Goal: Information Seeking & Learning: Learn about a topic

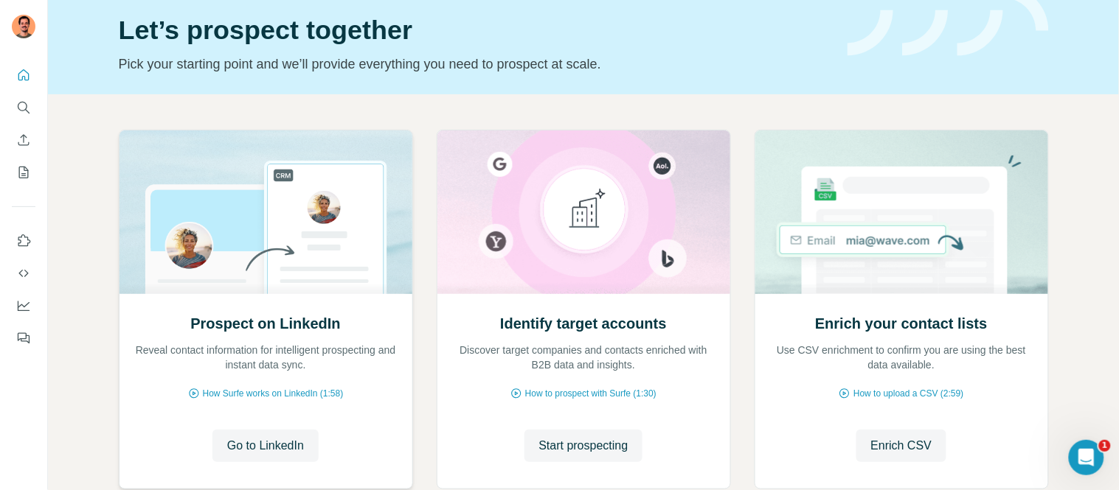
scroll to position [82, 0]
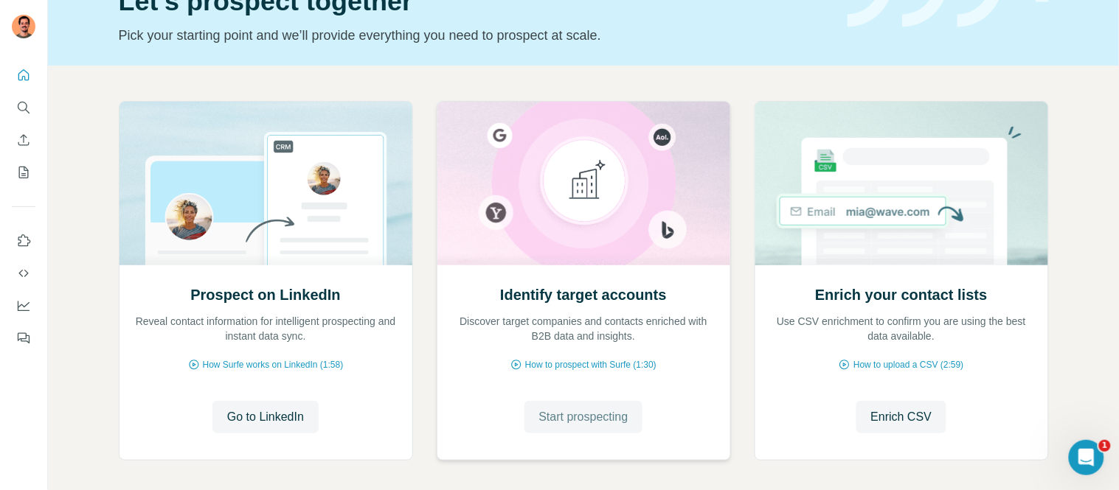
click at [574, 424] on span "Start prospecting" at bounding box center [583, 418] width 89 height 18
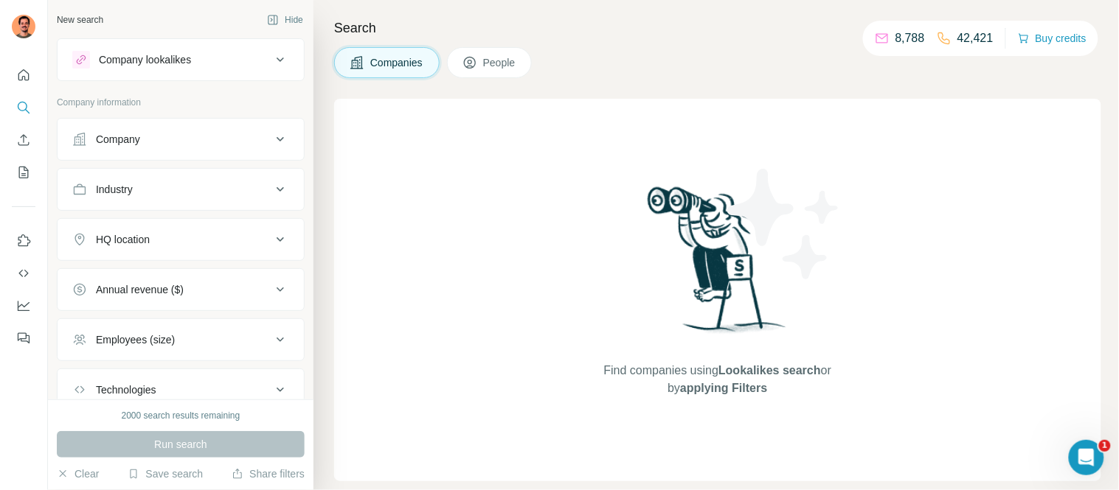
click at [185, 57] on div "Company lookalikes" at bounding box center [145, 59] width 92 height 15
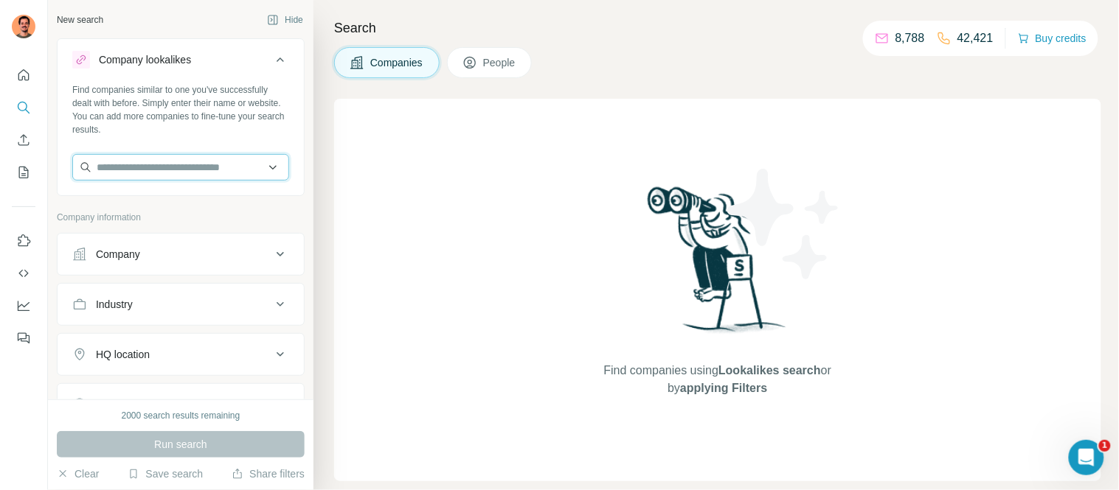
click at [183, 167] on input "text" at bounding box center [180, 167] width 217 height 27
click at [200, 13] on div "New search Hide" at bounding box center [181, 20] width 248 height 22
click at [141, 173] on input "text" at bounding box center [180, 167] width 217 height 27
click at [152, 162] on input "text" at bounding box center [180, 167] width 217 height 27
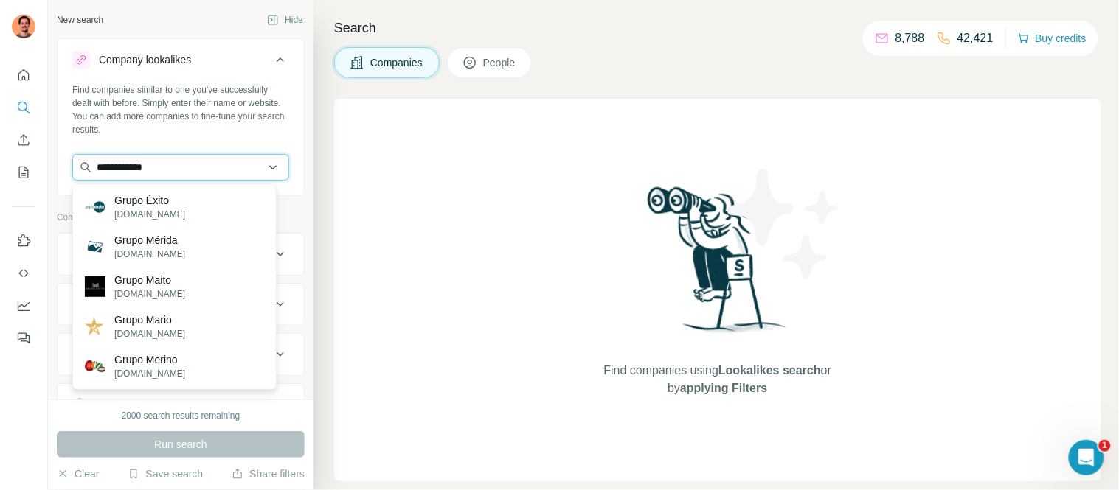
click at [174, 163] on input "**********" at bounding box center [180, 167] width 217 height 27
click at [178, 166] on input "**********" at bounding box center [180, 167] width 217 height 27
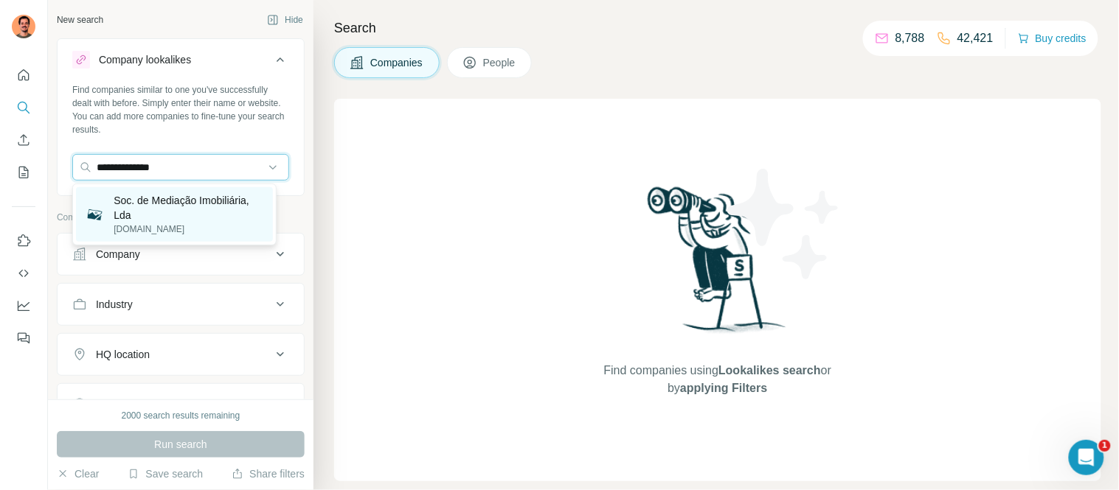
type input "**********"
click at [168, 215] on p "Soc. de Mediação Imobiliária, Lda" at bounding box center [189, 208] width 150 height 30
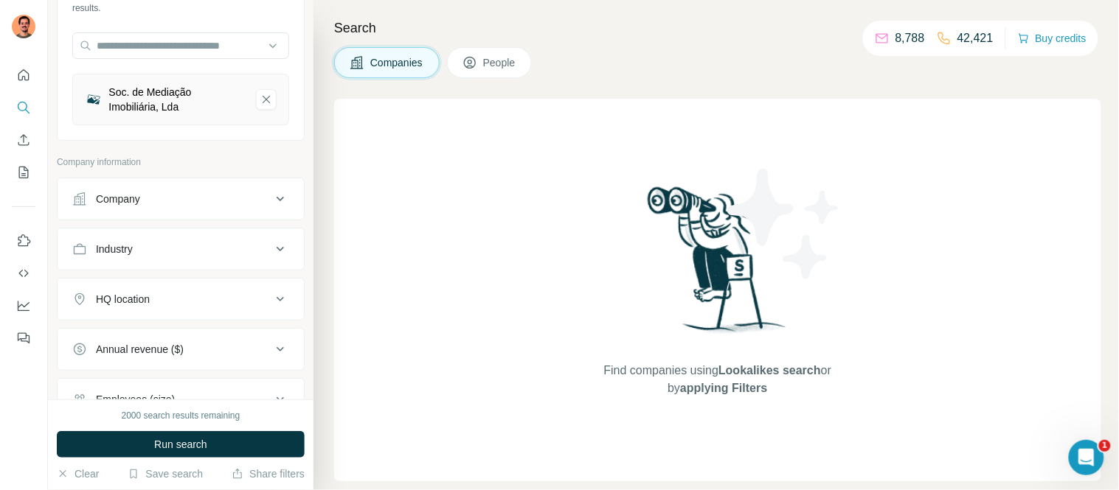
scroll to position [204, 0]
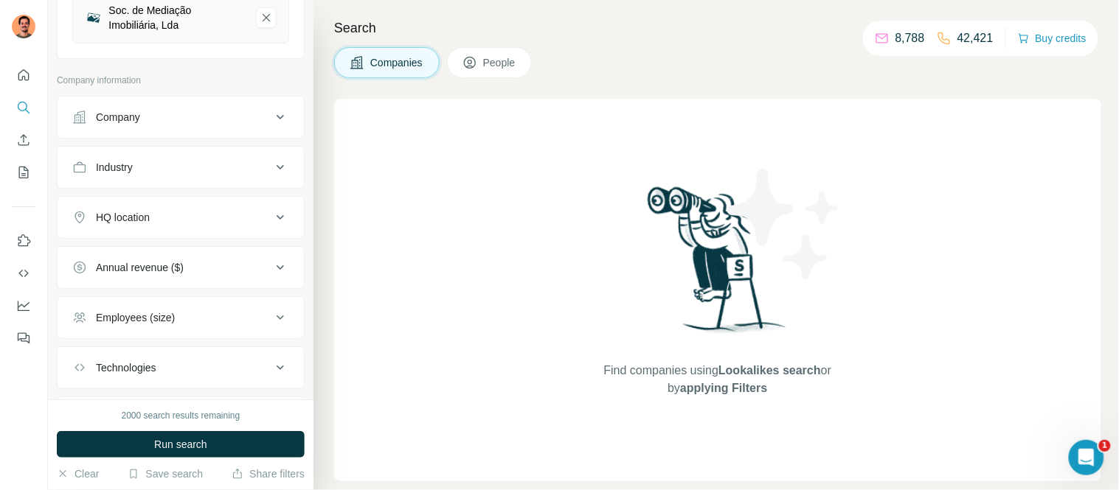
click at [168, 221] on div "HQ location" at bounding box center [171, 217] width 199 height 15
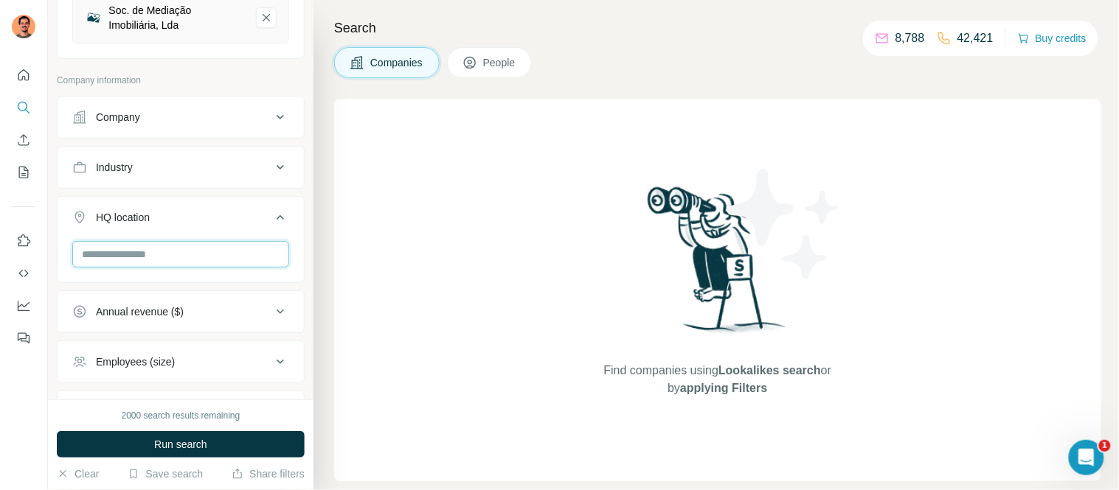
click at [173, 252] on input "text" at bounding box center [180, 254] width 217 height 27
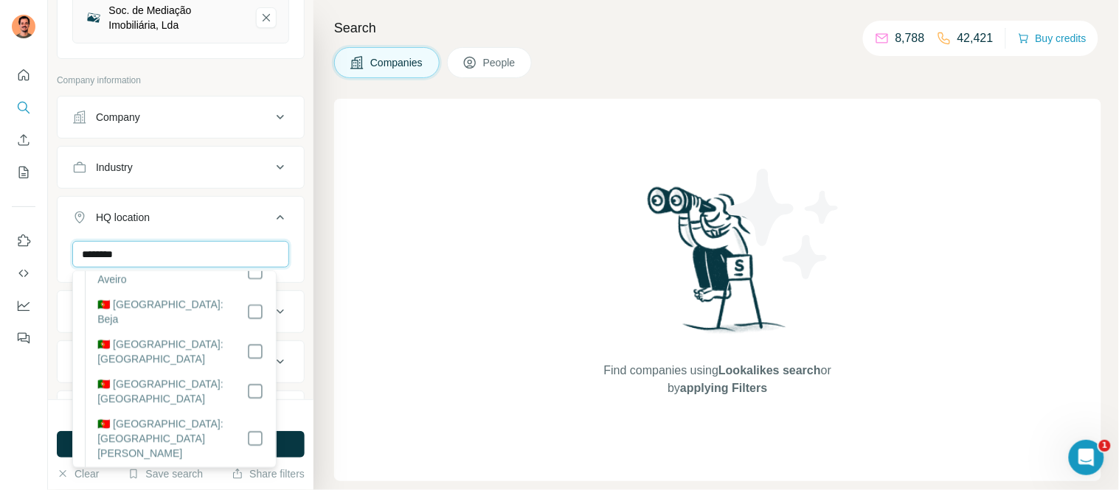
scroll to position [0, 0]
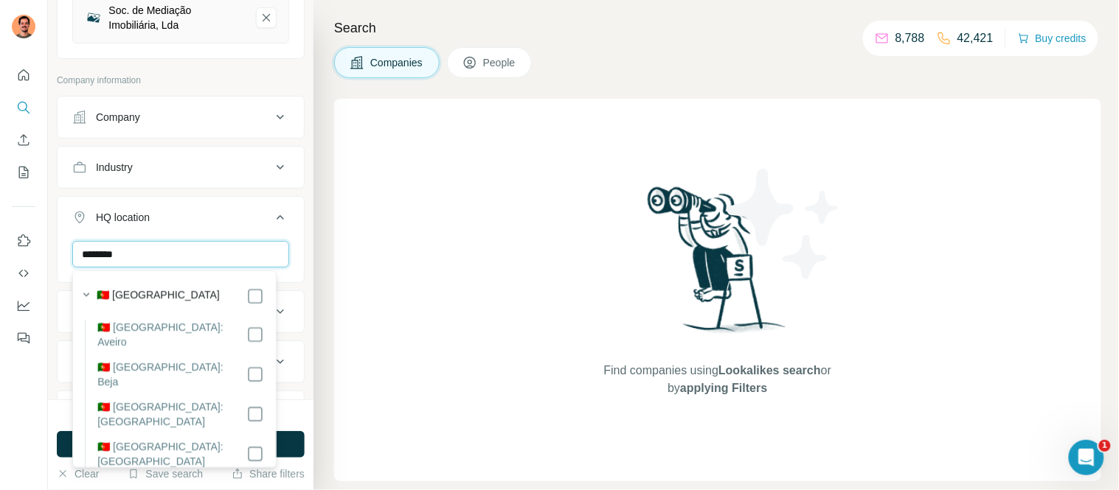
type input "********"
click at [79, 298] on icon "button" at bounding box center [86, 295] width 15 height 15
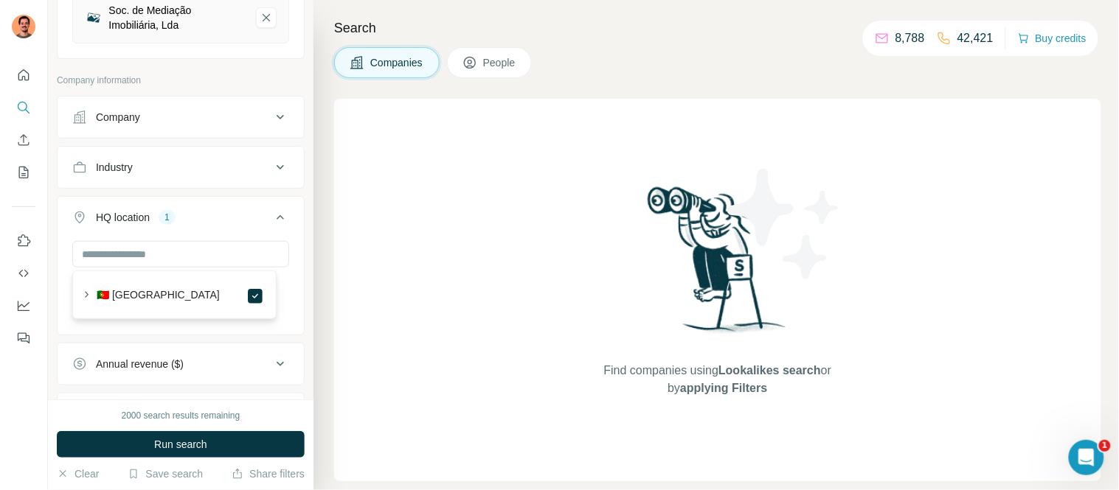
click at [54, 271] on div "New search Hide Company lookalikes 1 Find companies similar to one you've succe…" at bounding box center [181, 200] width 266 height 400
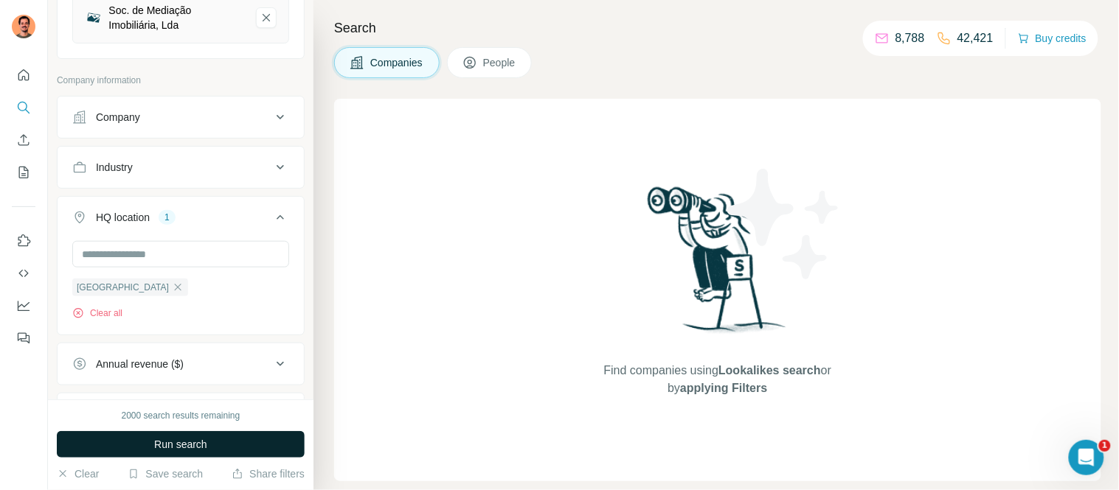
click at [189, 443] on span "Run search" at bounding box center [180, 444] width 53 height 15
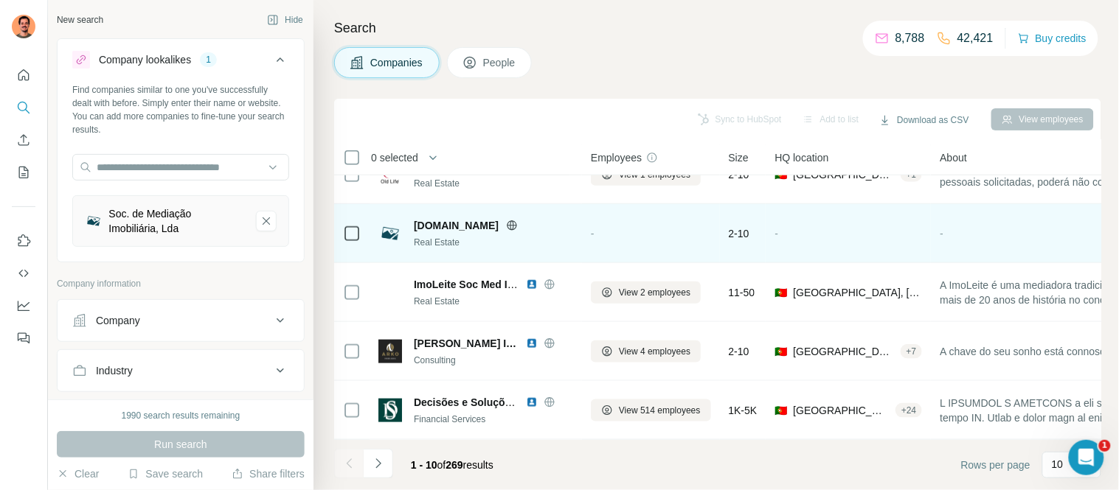
scroll to position [333, 0]
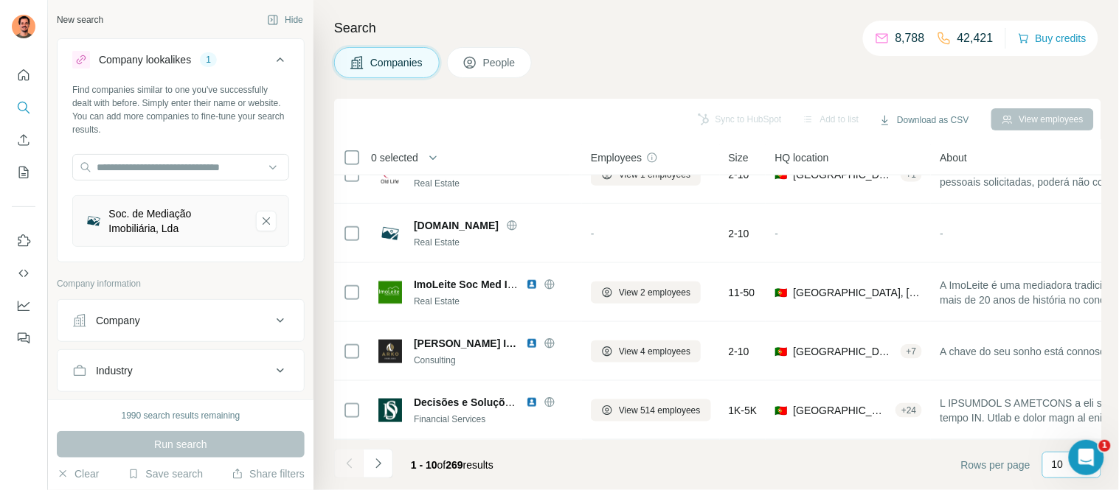
click at [1057, 468] on p "10" at bounding box center [1058, 464] width 12 height 15
click at [1059, 355] on p "60" at bounding box center [1061, 352] width 12 height 15
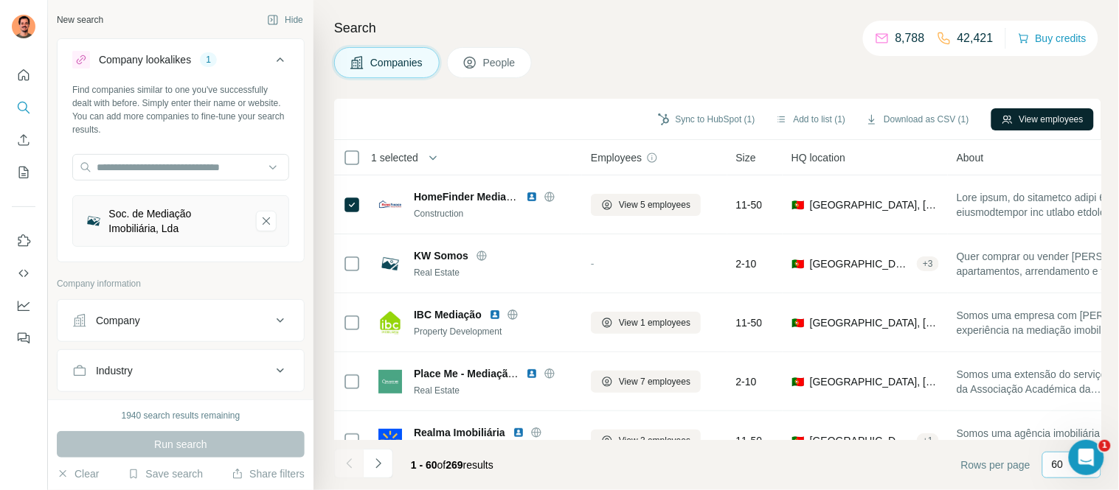
click at [1035, 117] on button "View employees" at bounding box center [1042, 119] width 103 height 22
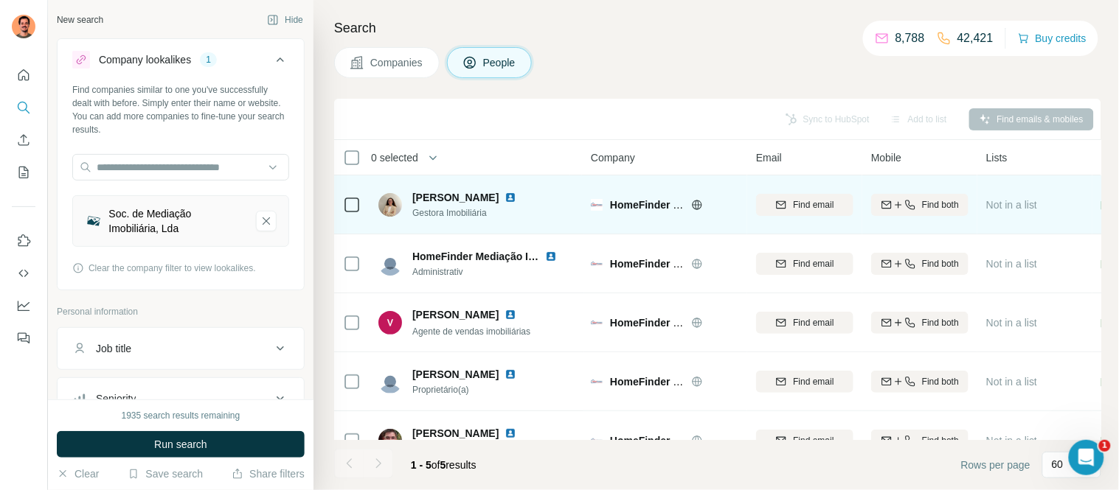
click at [504, 198] on img at bounding box center [510, 198] width 12 height 12
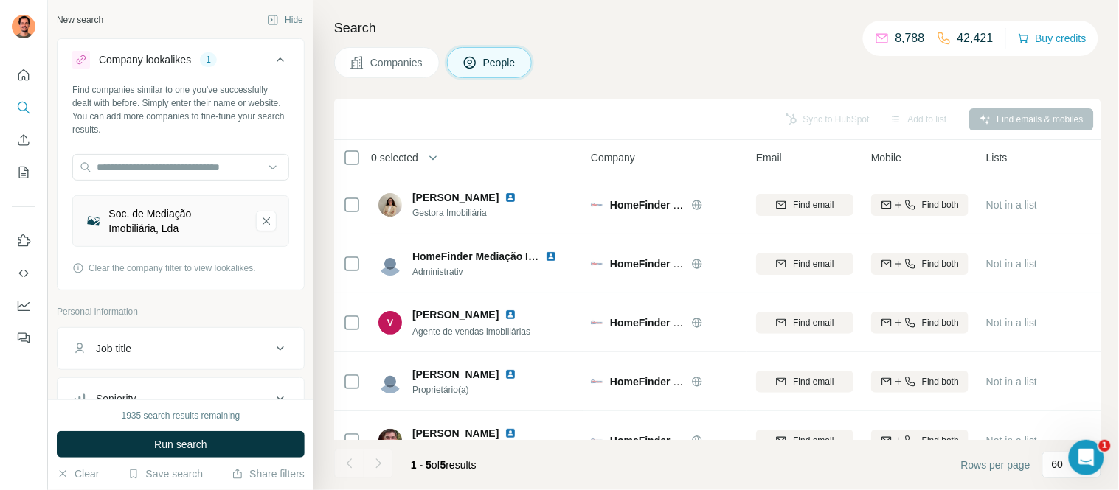
drag, startPoint x: 1055, startPoint y: 463, endPoint x: 627, endPoint y: 447, distance: 428.1
click at [627, 447] on footer "1 - 5 of 5 results Rows per page 60" at bounding box center [717, 465] width 767 height 50
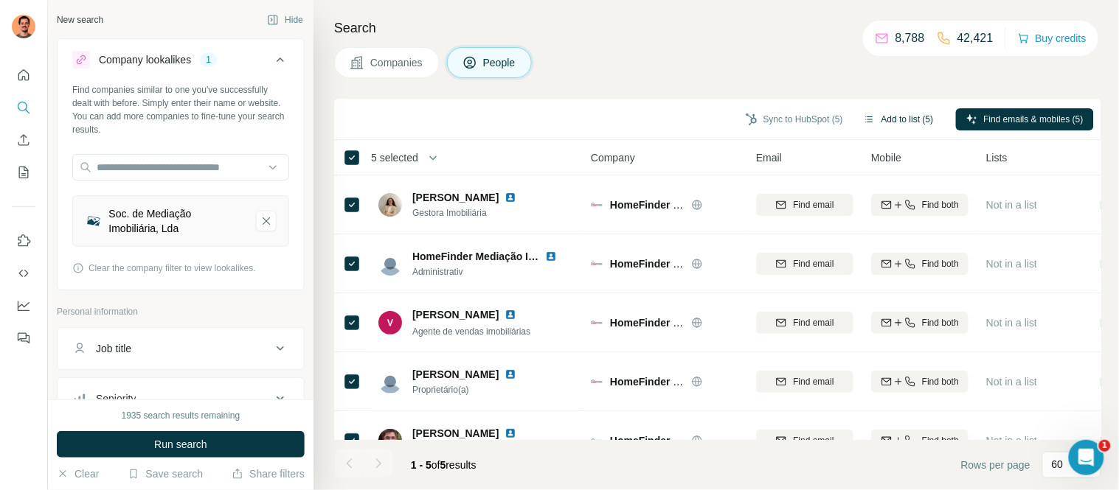
click at [878, 122] on button "Add to list (5)" at bounding box center [898, 119] width 91 height 22
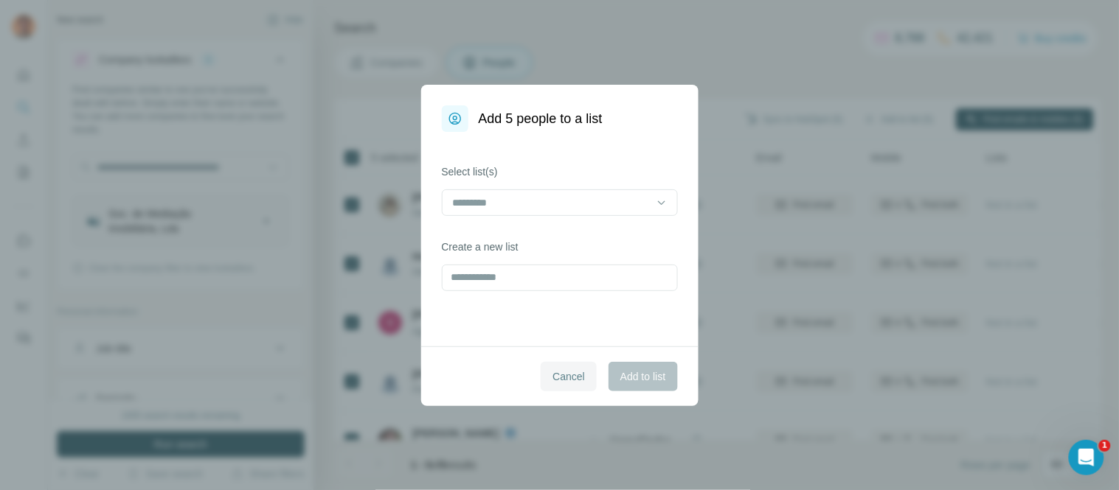
click at [553, 372] on span "Cancel" at bounding box center [568, 377] width 32 height 15
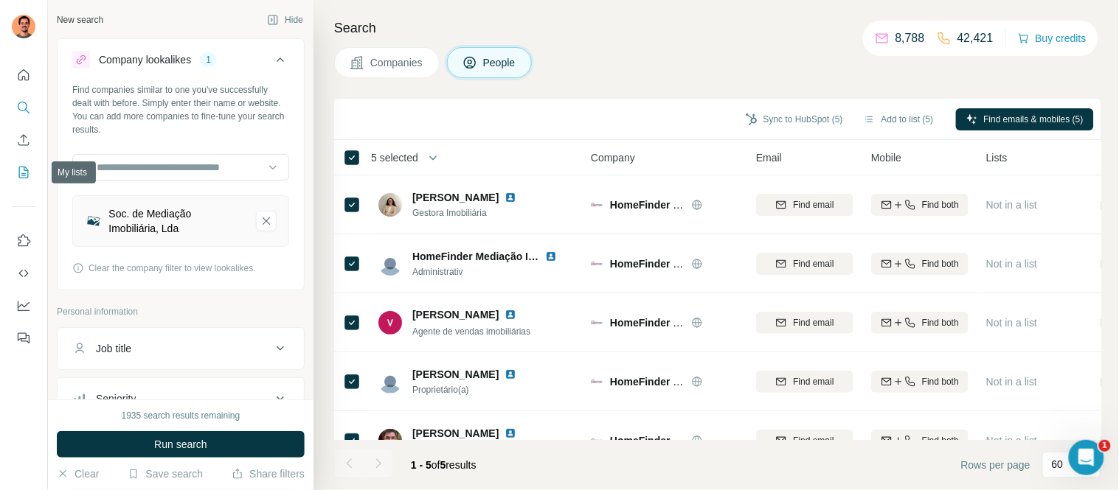
click at [22, 175] on icon "My lists" at bounding box center [24, 172] width 7 height 10
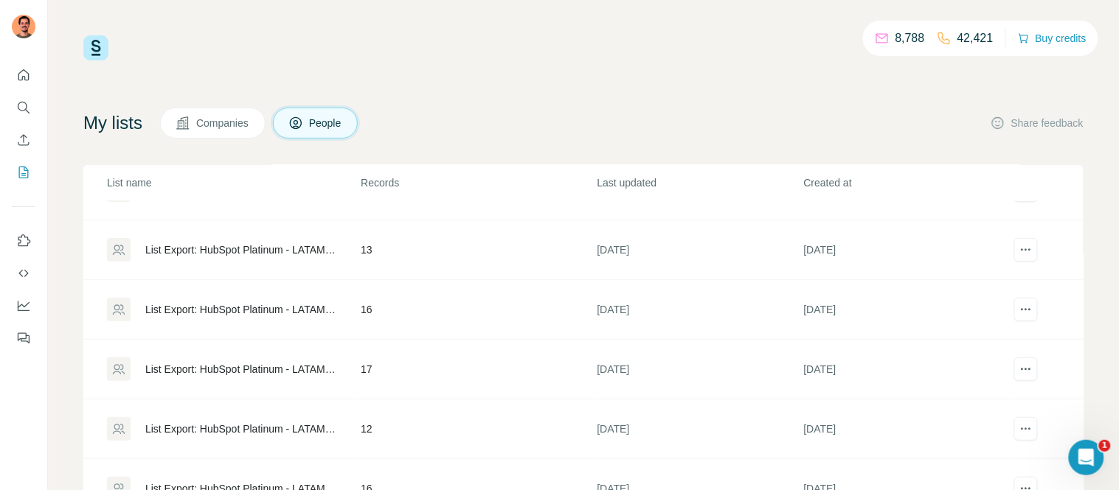
scroll to position [236, 0]
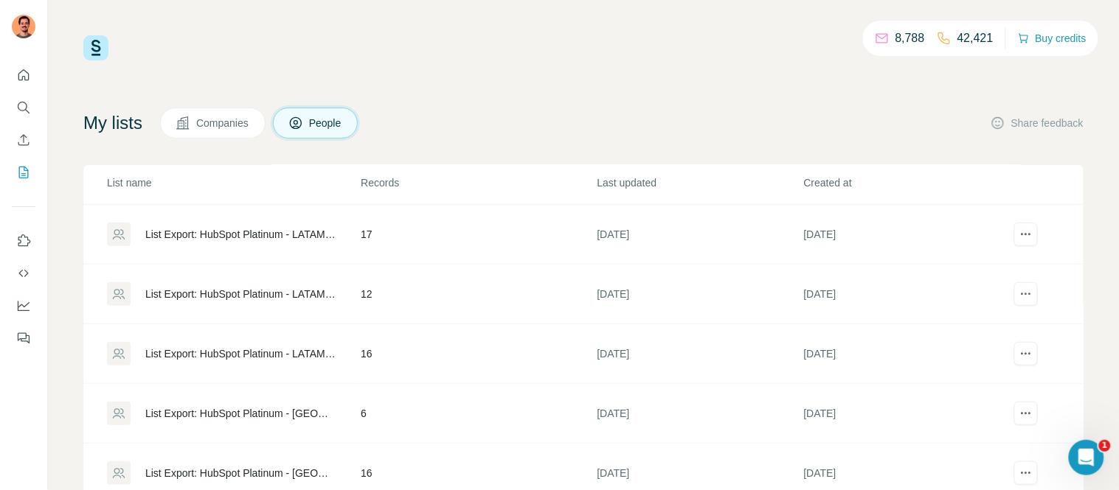
click at [285, 352] on div "List Export: HubSpot Platinum - LATAM - [DATE] 18:11" at bounding box center [240, 354] width 190 height 15
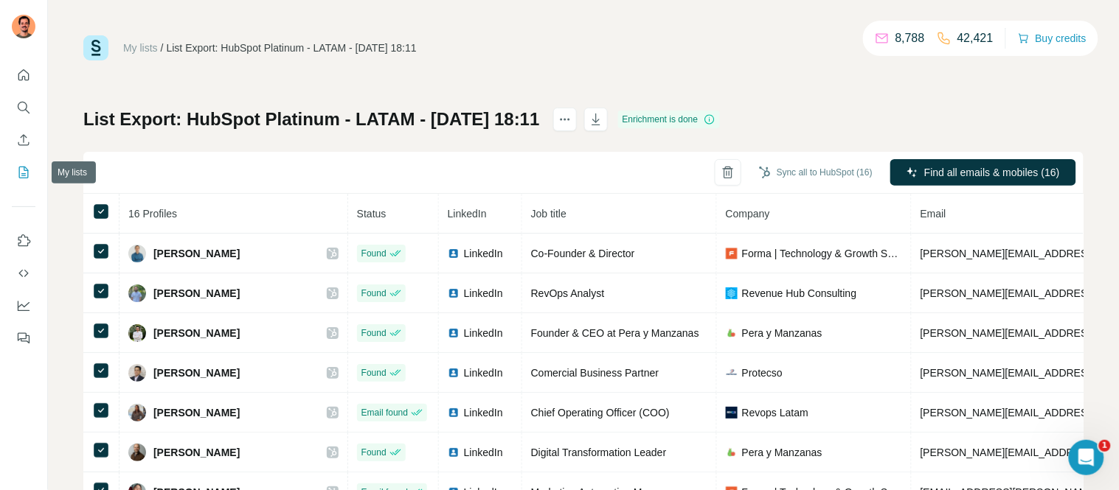
click at [19, 177] on icon "My lists" at bounding box center [24, 173] width 10 height 12
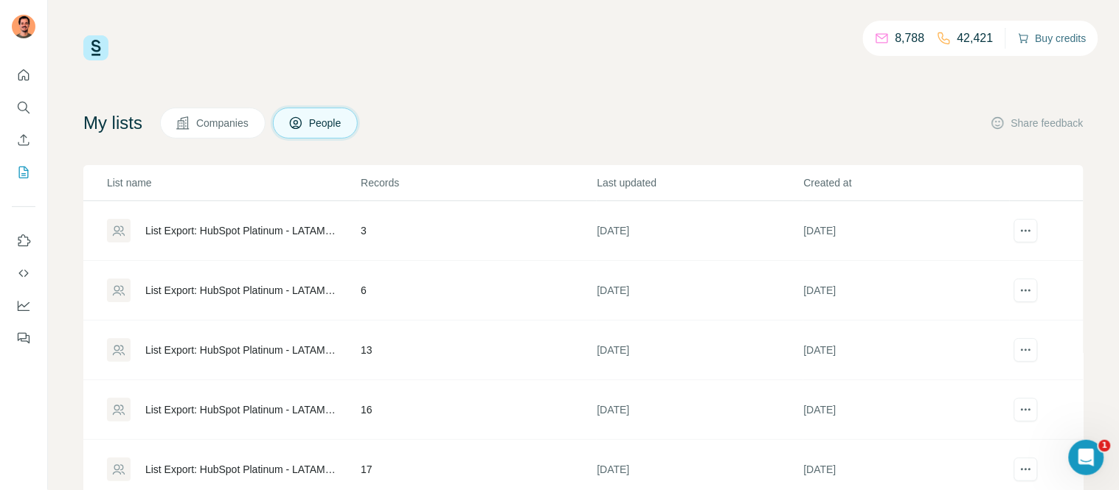
click at [1045, 40] on button "Buy credits" at bounding box center [1052, 38] width 69 height 21
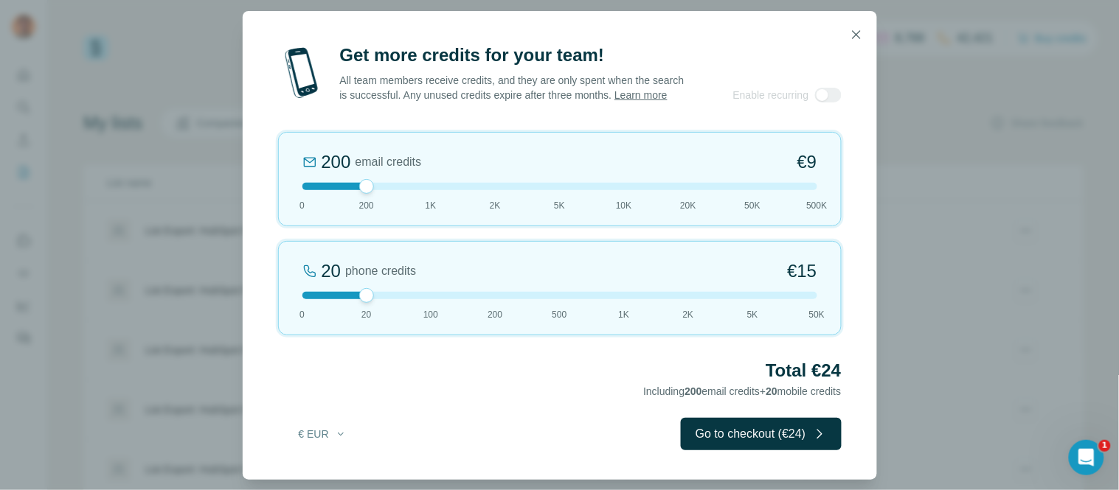
drag, startPoint x: 370, startPoint y: 190, endPoint x: 353, endPoint y: 190, distance: 17.7
click at [353, 190] on div at bounding box center [559, 186] width 515 height 7
drag, startPoint x: 366, startPoint y: 301, endPoint x: 467, endPoint y: 300, distance: 101.0
click at [467, 299] on div at bounding box center [559, 295] width 515 height 7
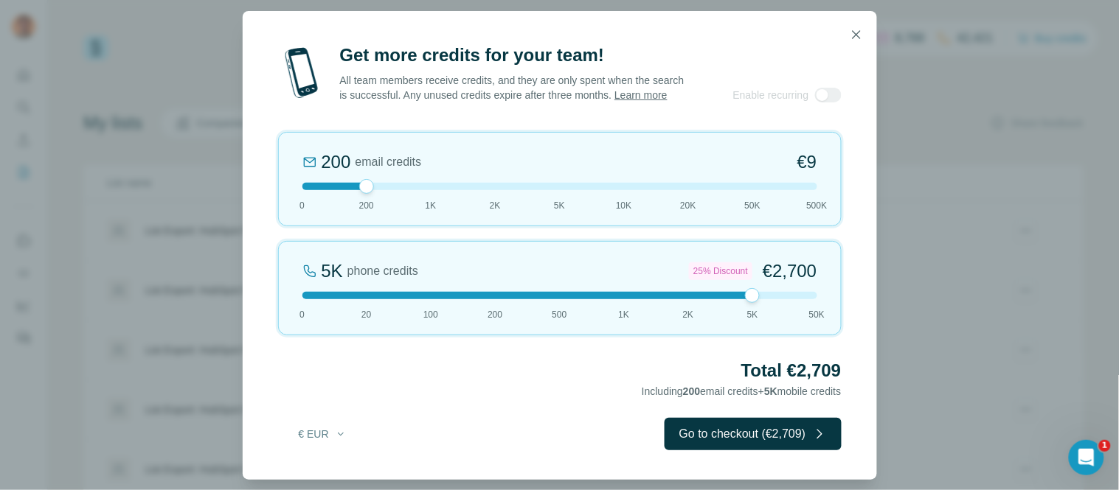
drag, startPoint x: 499, startPoint y: 303, endPoint x: 723, endPoint y: 294, distance: 223.7
click at [723, 294] on div "5K phone credits 25% Discount €2,700 0 20 100 200 500 1K 2K 5K 50K" at bounding box center [559, 288] width 563 height 94
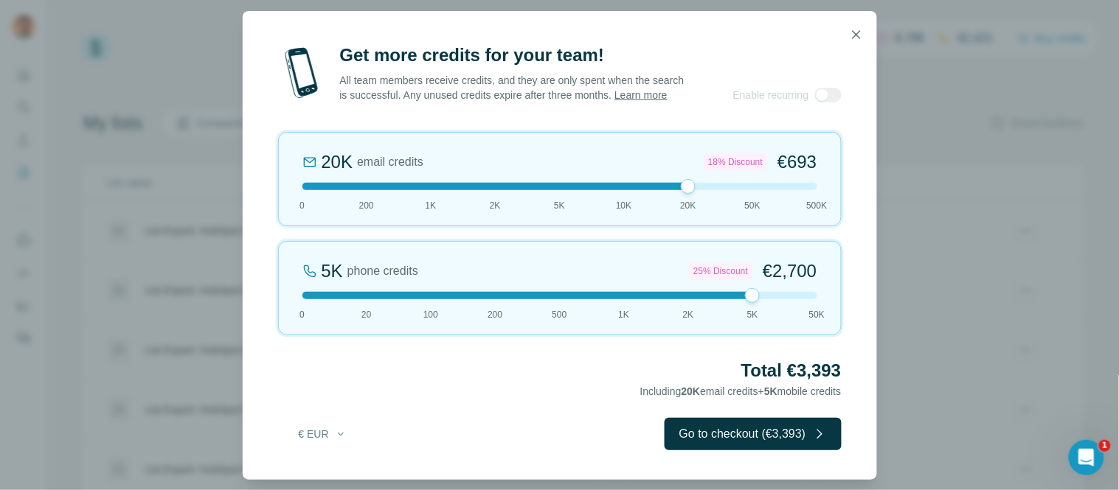
drag, startPoint x: 398, startPoint y: 194, endPoint x: 719, endPoint y: 187, distance: 320.9
click at [719, 187] on div "20K email credits 18% Discount €693 0 200 1K 2K 5K 10K 20K 50K 500K" at bounding box center [559, 179] width 563 height 94
drag, startPoint x: 856, startPoint y: 24, endPoint x: 1118, endPoint y: 59, distance: 264.8
click at [856, 27] on icon "button" at bounding box center [856, 34] width 15 height 15
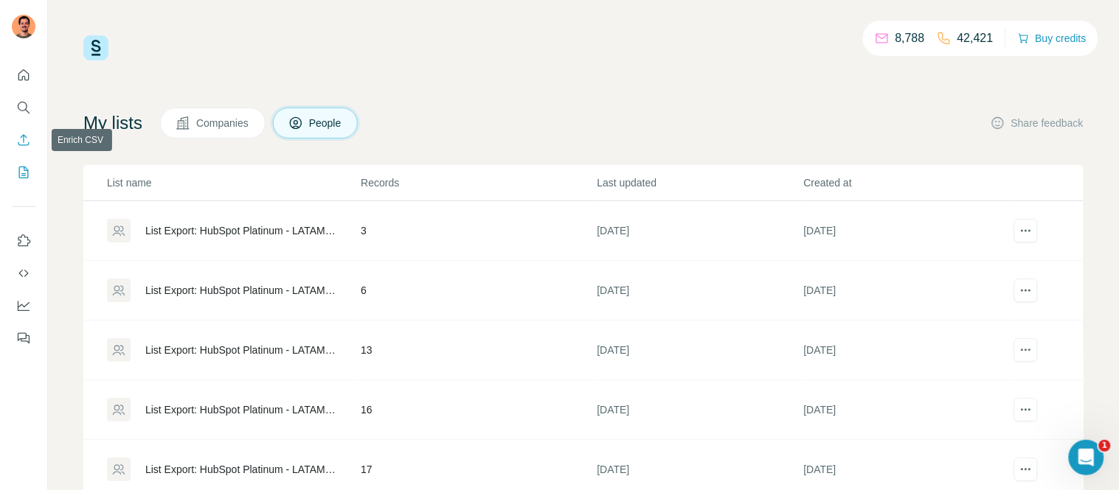
click at [19, 137] on icon "Enrich CSV" at bounding box center [23, 140] width 15 height 15
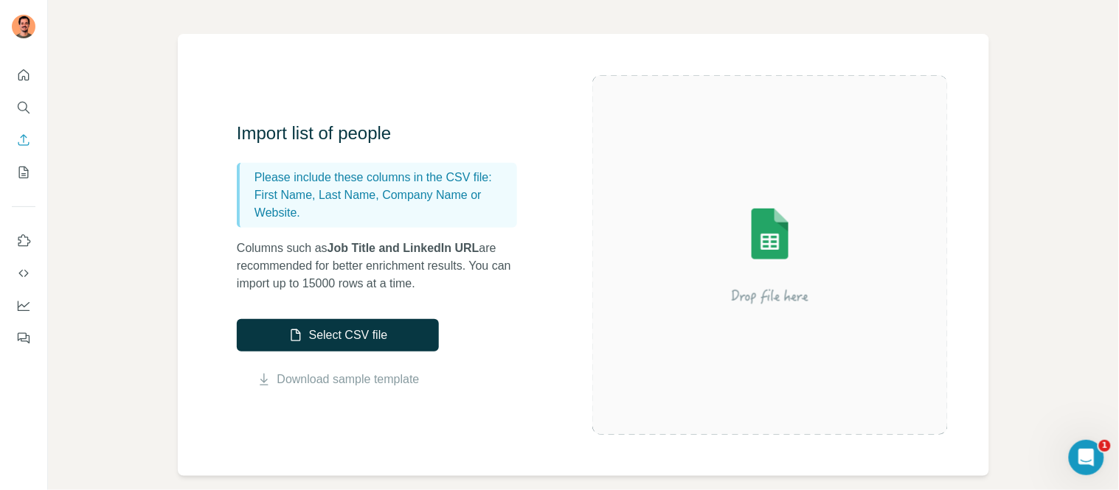
scroll to position [82, 0]
drag, startPoint x: 25, startPoint y: 165, endPoint x: 23, endPoint y: 150, distance: 15.6
click at [25, 165] on icon "My lists" at bounding box center [23, 172] width 15 height 15
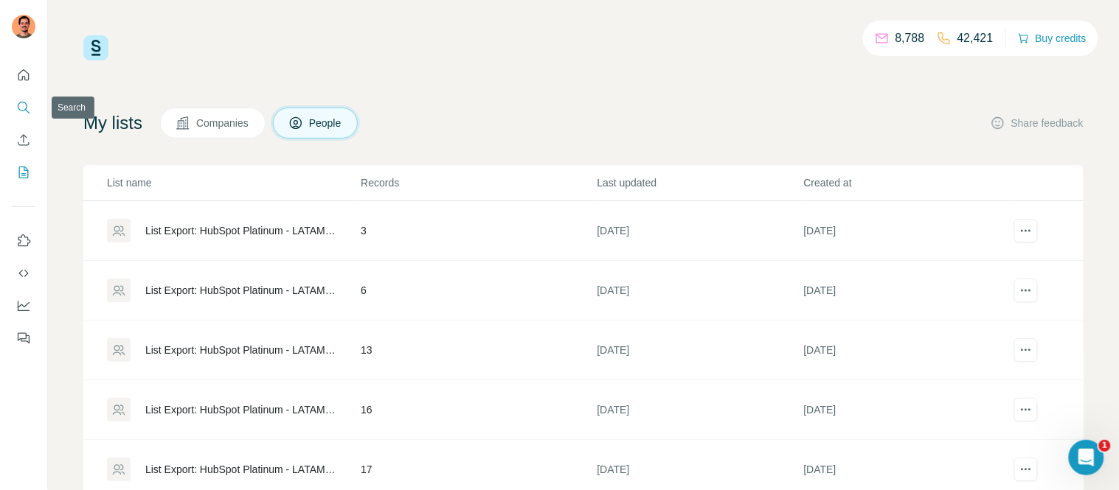
click at [20, 105] on icon "Search" at bounding box center [23, 107] width 15 height 15
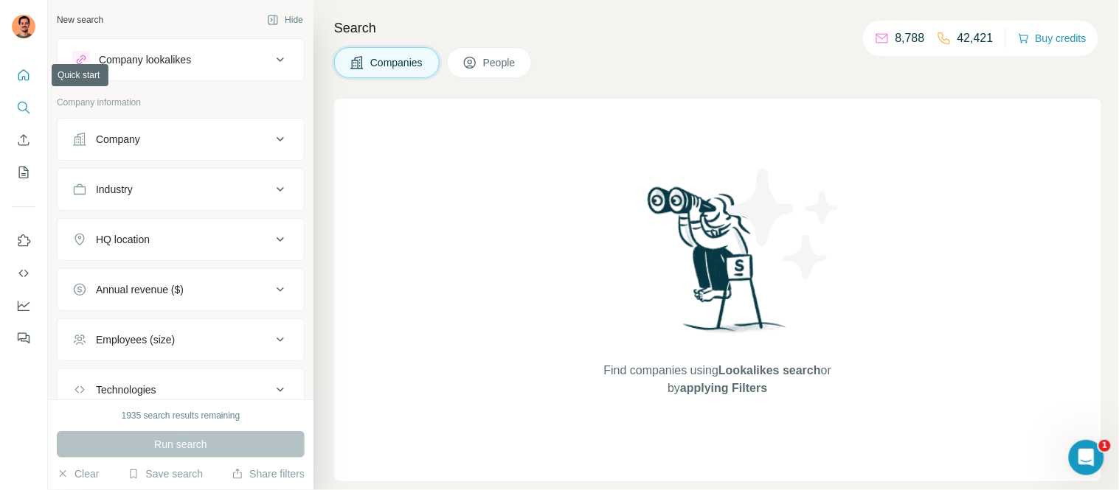
click at [21, 78] on icon "Quick start" at bounding box center [23, 75] width 15 height 15
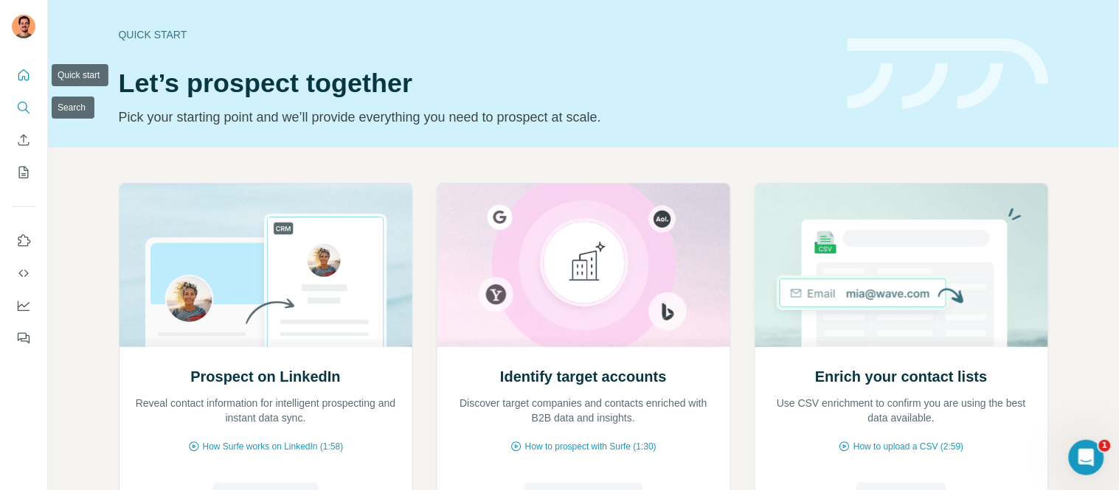
click at [24, 107] on icon "Search" at bounding box center [23, 107] width 15 height 15
